Goal: Find specific page/section

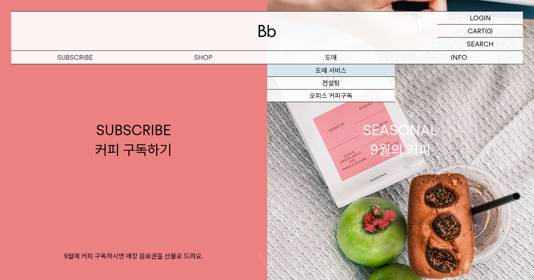
click at [318, 69] on link "도매 서비스" at bounding box center [331, 70] width 128 height 13
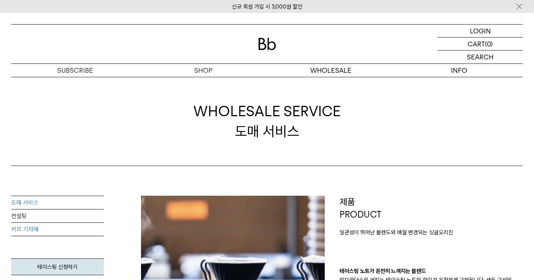
click at [28, 230] on link "커피 기자재" at bounding box center [57, 228] width 93 height 13
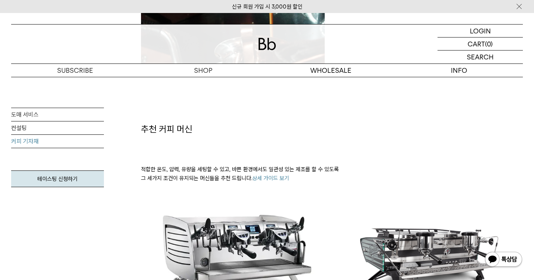
scroll to position [317, 0]
